Goal: Book appointment/travel/reservation

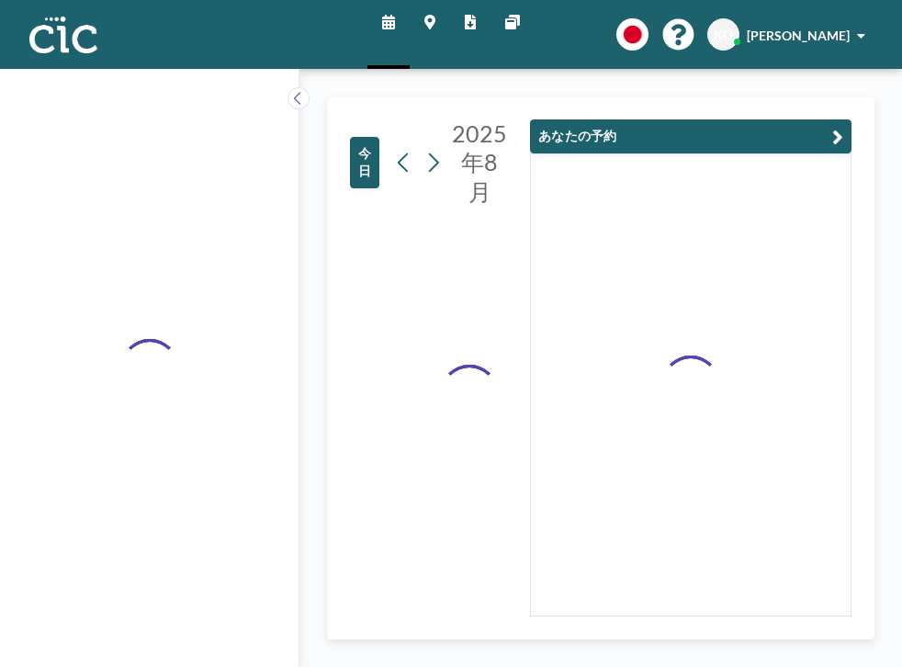
type input "Uroko"
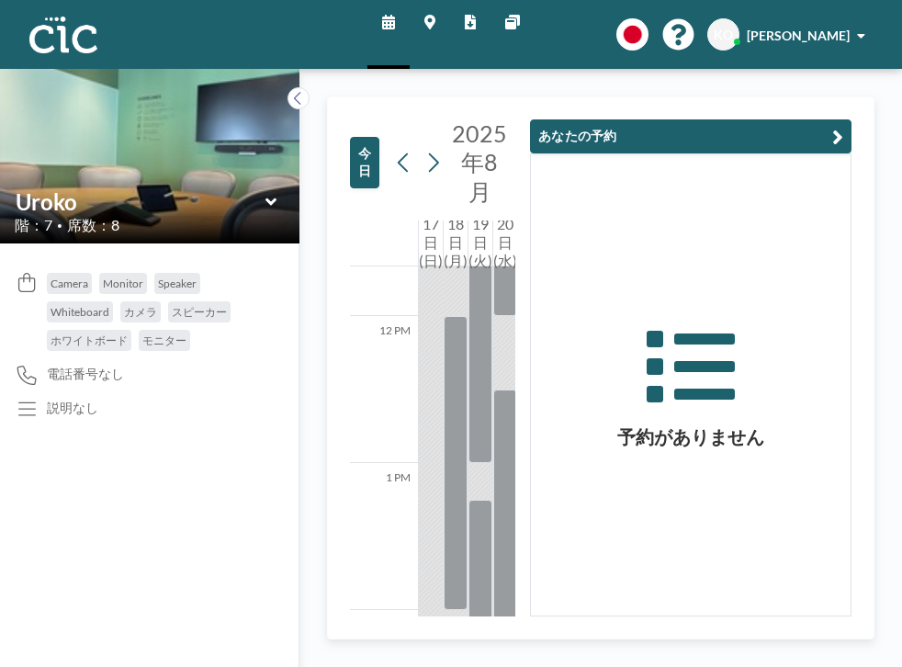
scroll to position [1732, 0]
click at [560, 147] on input "text" at bounding box center [630, 162] width 141 height 30
type input "a"
type input "Shaga"
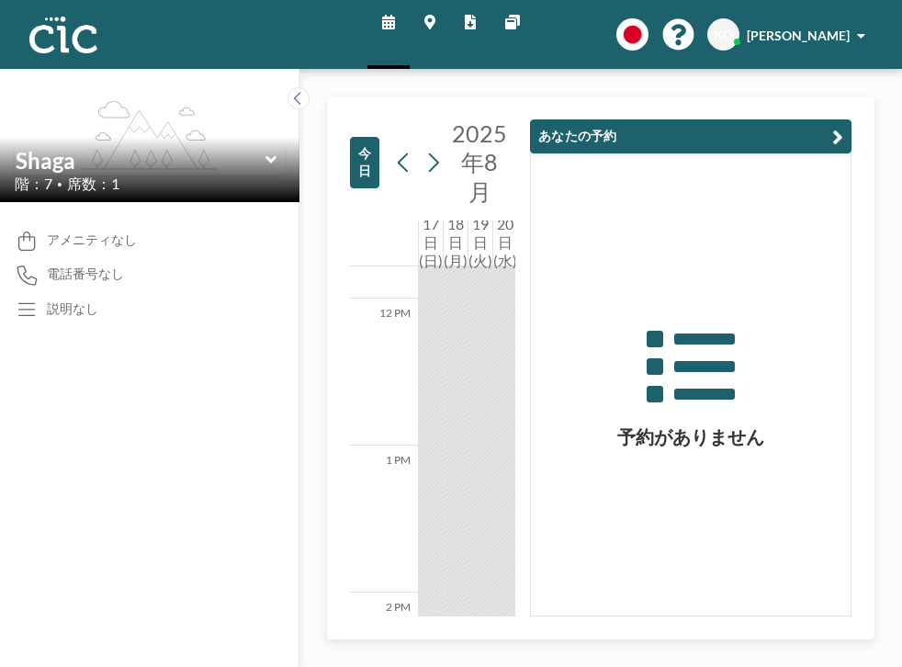
drag, startPoint x: 462, startPoint y: 264, endPoint x: 464, endPoint y: 254, distance: 10.3
drag, startPoint x: 464, startPoint y: 254, endPoint x: 464, endPoint y: 293, distance: 39.5
click at [493, 293] on div at bounding box center [505, 299] width 24 height 3528
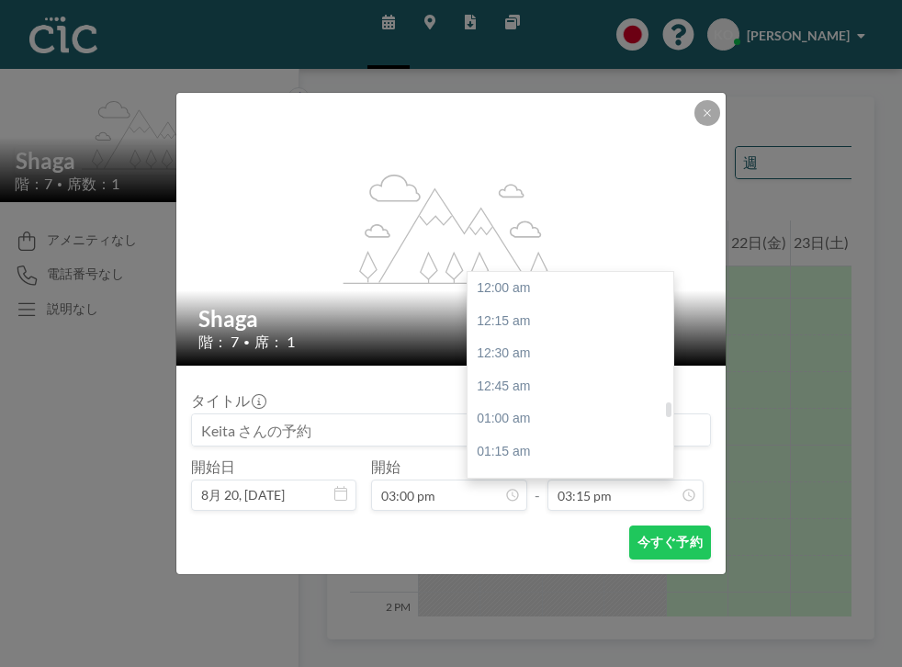
scroll to position [1789, 0]
click at [487, 641] on div "04:30 pm" at bounding box center [571, 657] width 206 height 33
type input "04:30 pm"
click at [553, 480] on input "04:30 pm" at bounding box center [626, 495] width 156 height 31
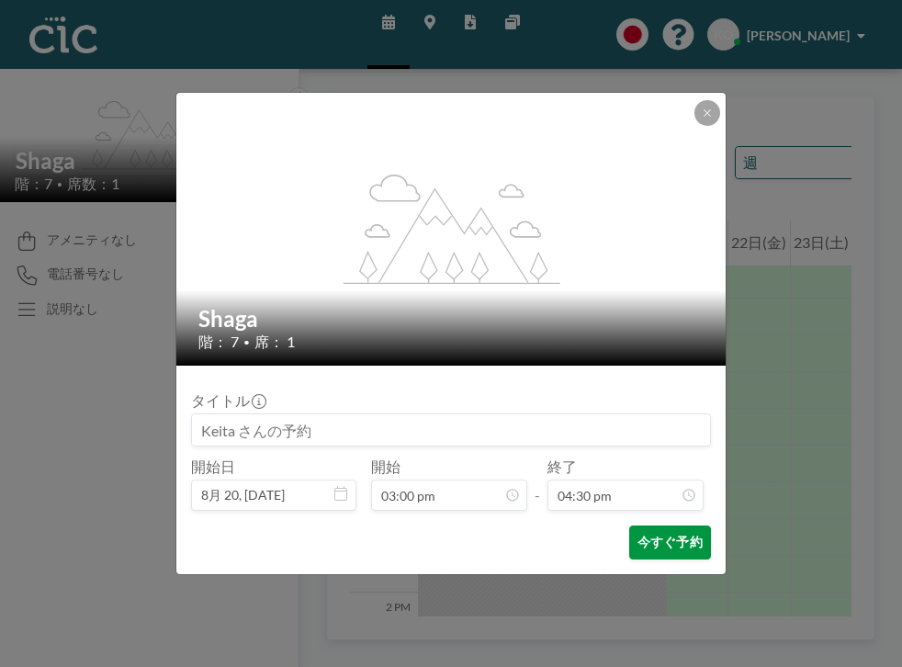
click at [629, 525] on button "今すぐ予約" at bounding box center [670, 542] width 82 height 34
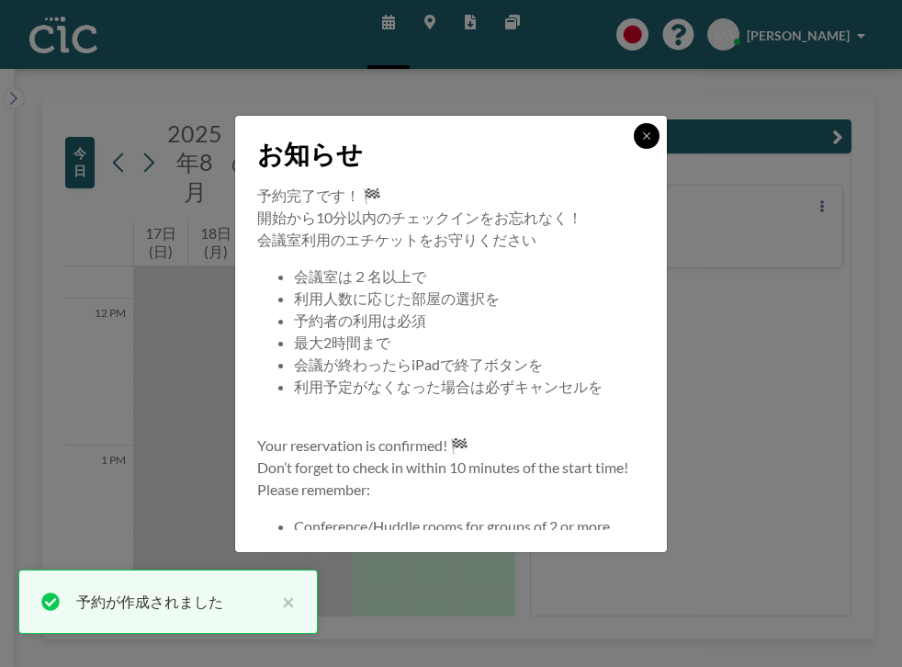
click at [641, 141] on icon at bounding box center [646, 135] width 11 height 11
